Goal: Transaction & Acquisition: Book appointment/travel/reservation

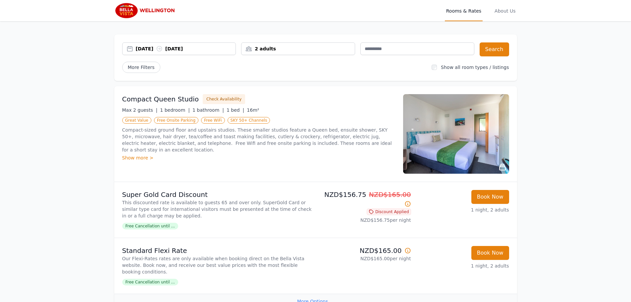
click at [137, 45] on div "[DATE] [DATE]" at bounding box center [186, 48] width 100 height 7
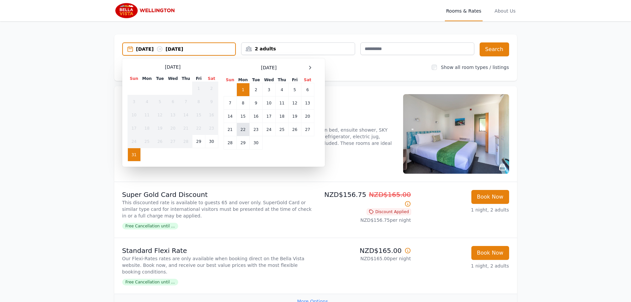
click at [241, 130] on td "22" at bounding box center [242, 129] width 13 height 13
click at [257, 129] on td "23" at bounding box center [255, 129] width 13 height 13
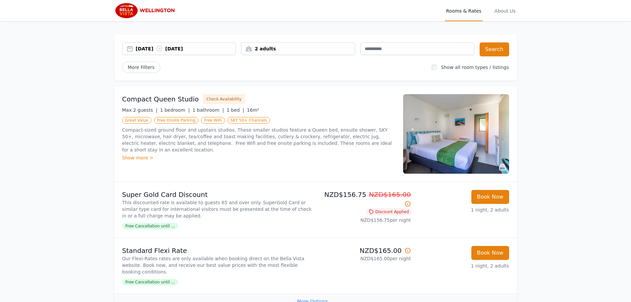
click at [313, 49] on div "2 adults" at bounding box center [297, 48] width 113 height 7
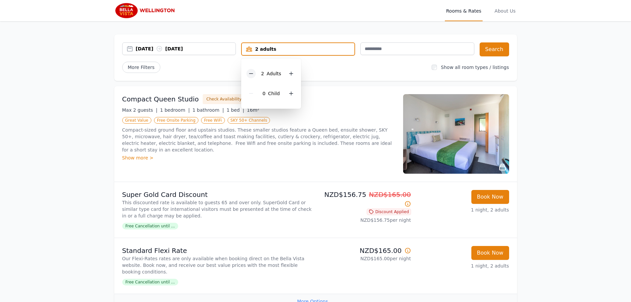
click at [252, 73] on icon at bounding box center [250, 73] width 5 height 5
click at [338, 63] on div "More Filters" at bounding box center [274, 67] width 304 height 11
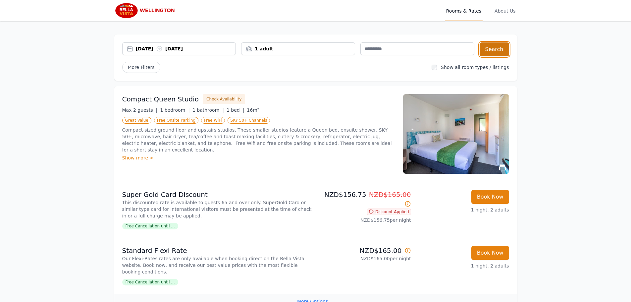
click at [495, 48] on button "Search" at bounding box center [493, 49] width 29 height 14
click at [140, 48] on div "[DATE] [DATE]" at bounding box center [186, 48] width 100 height 7
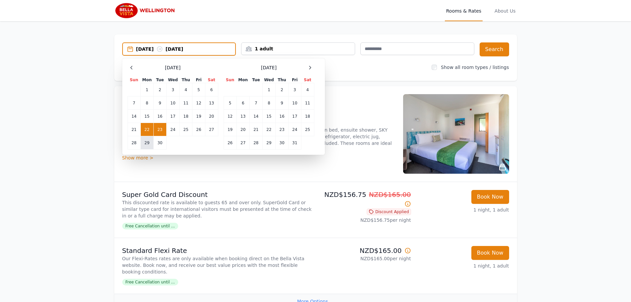
click at [146, 143] on td "29" at bounding box center [146, 142] width 13 height 13
click at [162, 142] on td "30" at bounding box center [159, 142] width 13 height 13
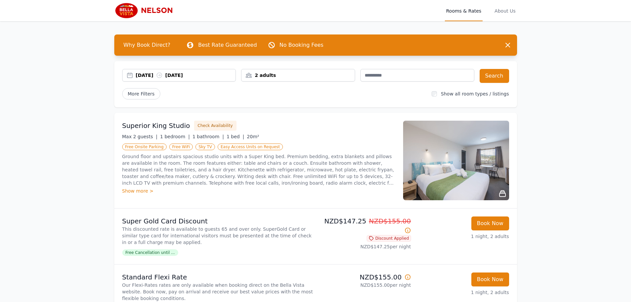
click at [141, 74] on div "29 Aug 2025 30 Aug 2025" at bounding box center [186, 75] width 100 height 7
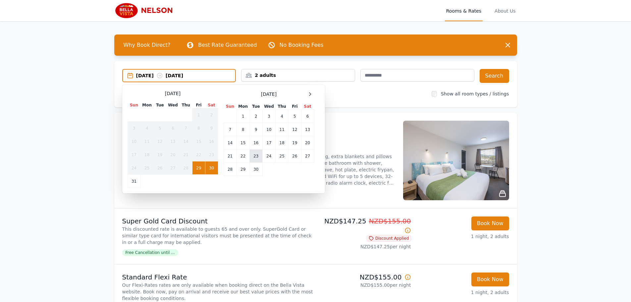
click at [256, 155] on td "23" at bounding box center [255, 155] width 13 height 13
click at [243, 169] on td "29" at bounding box center [242, 169] width 13 height 13
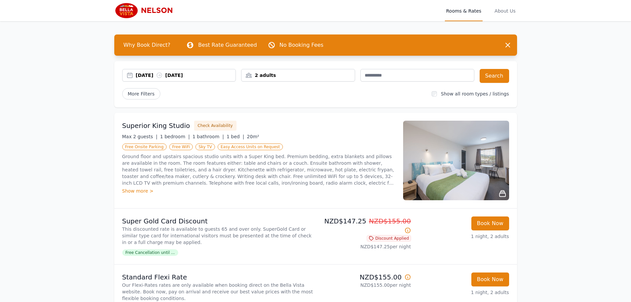
click at [301, 74] on div "2 adults" at bounding box center [297, 75] width 113 height 7
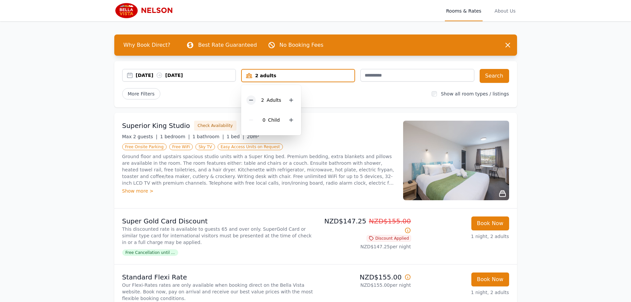
click at [251, 100] on icon at bounding box center [250, 99] width 5 height 5
click at [355, 97] on div "More Filters" at bounding box center [274, 93] width 304 height 11
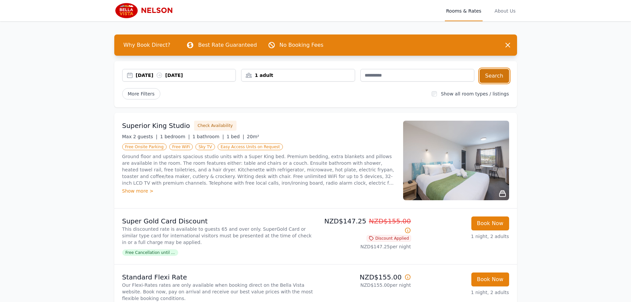
click at [490, 75] on button "Search" at bounding box center [493, 76] width 29 height 14
